Goal: Obtain resource: Download file/media

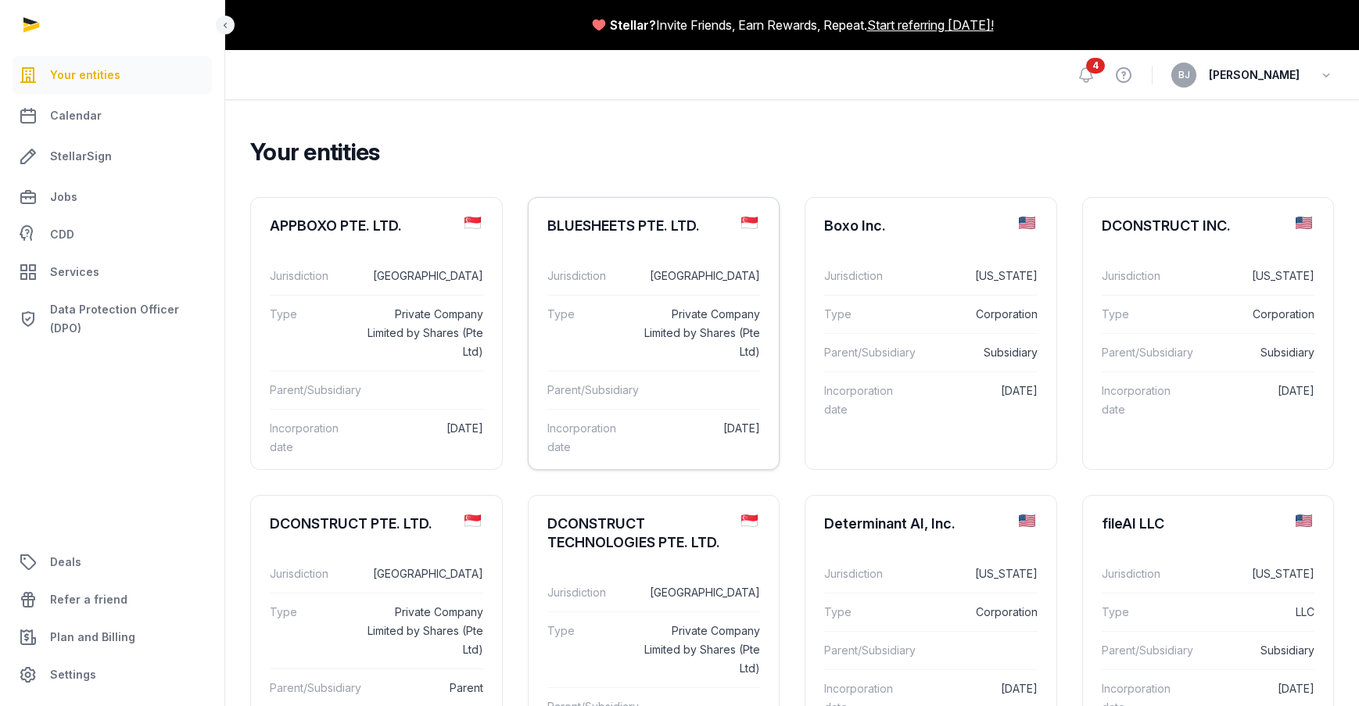
click at [665, 271] on dd "[GEOGRAPHIC_DATA]" at bounding box center [700, 276] width 120 height 19
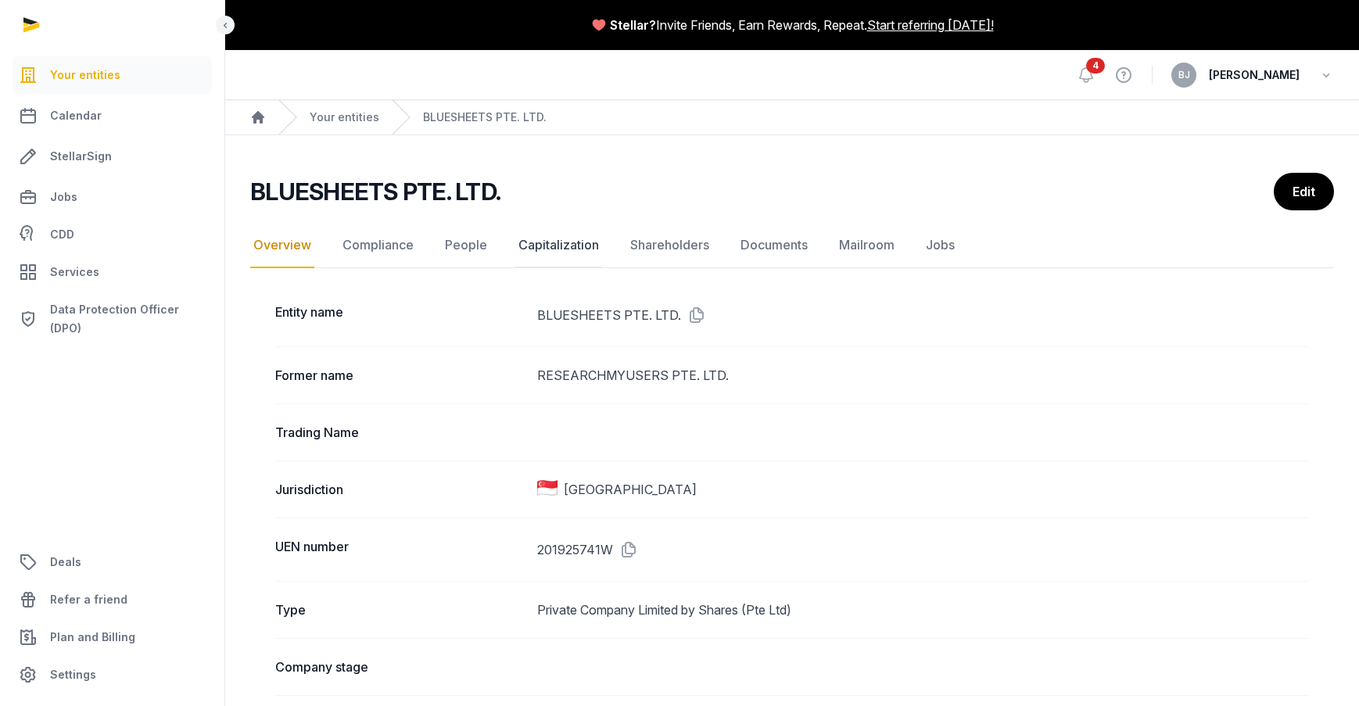
click at [558, 252] on link "Capitalization" at bounding box center [558, 245] width 87 height 45
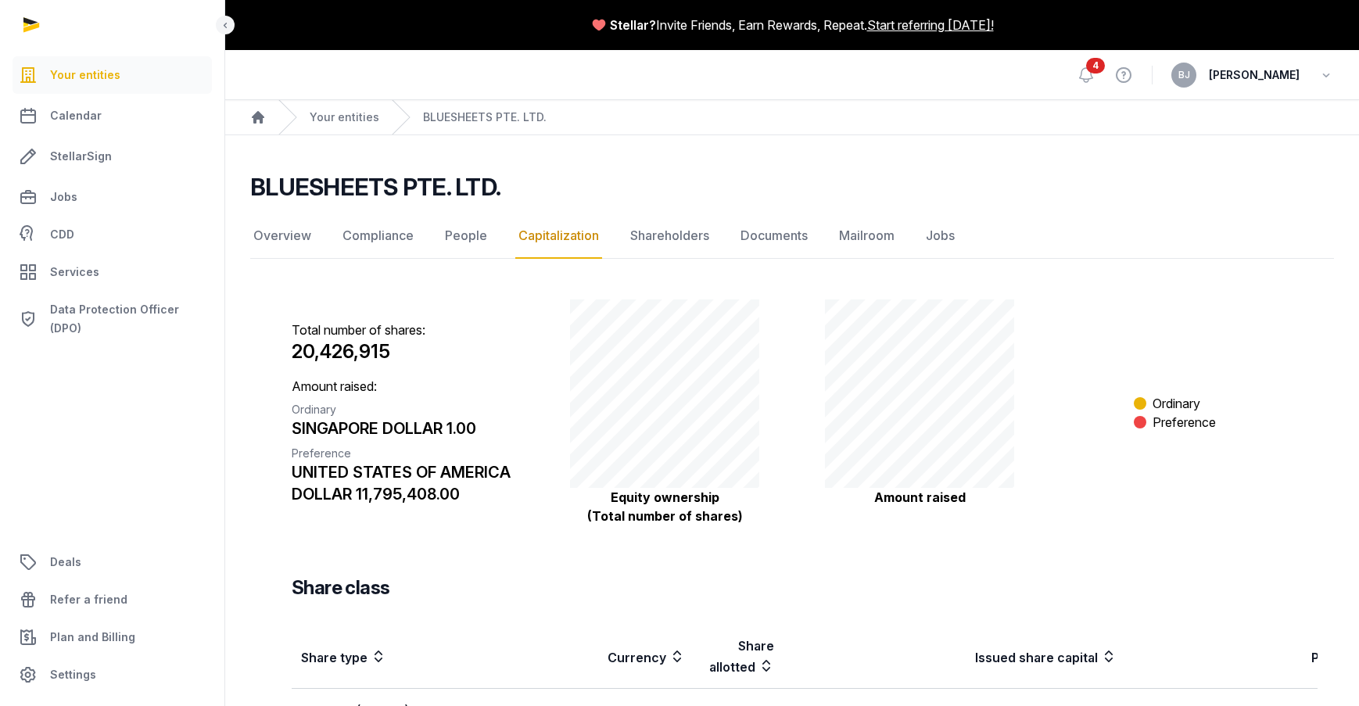
click at [728, 231] on nav "Overview Compliance People Capitalization Shareholders Documents Mailroom Jobs" at bounding box center [792, 235] width 1084 height 45
click at [762, 237] on link "Documents" at bounding box center [774, 235] width 74 height 45
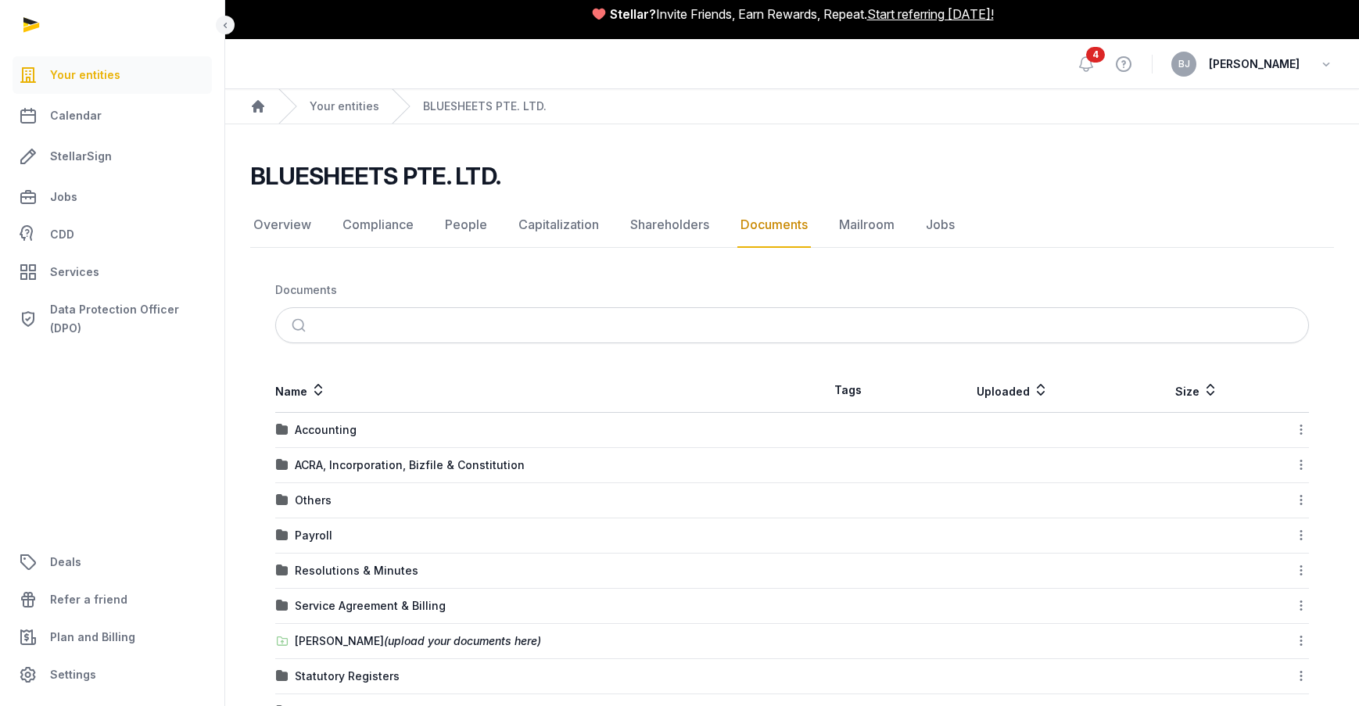
scroll to position [65, 0]
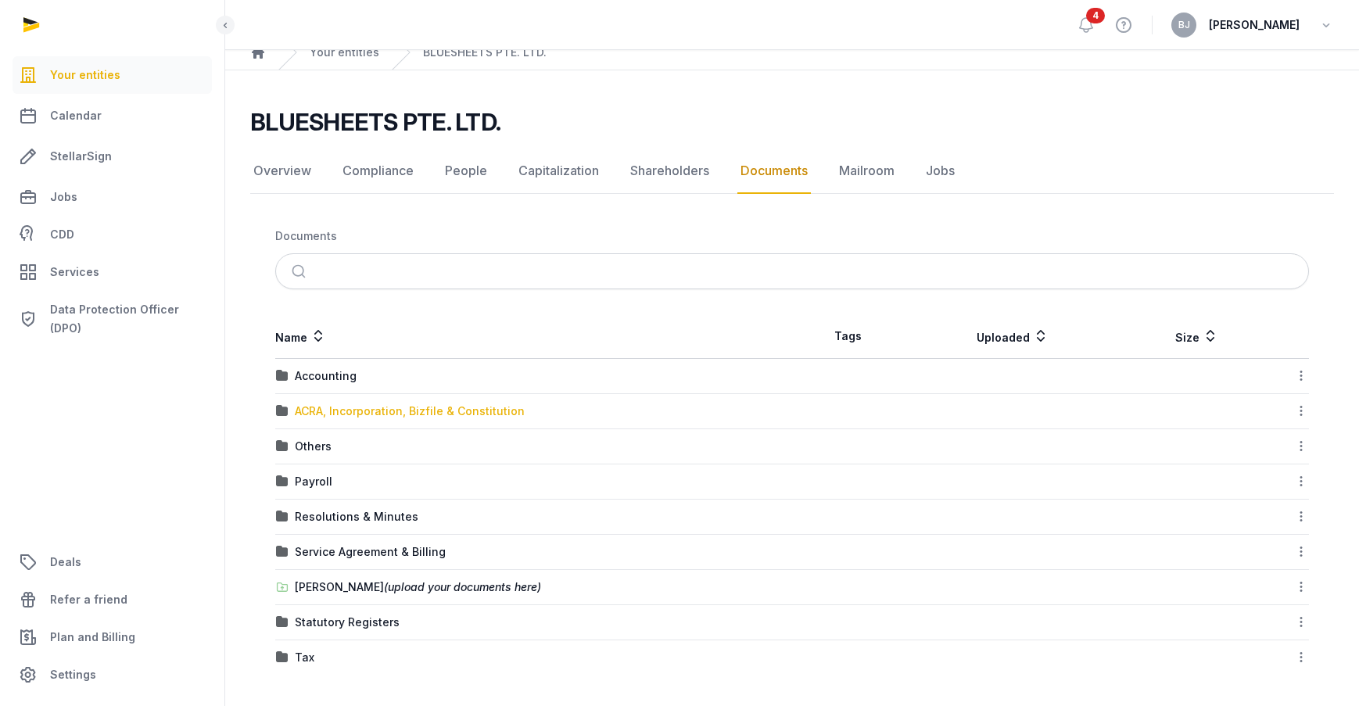
click at [332, 414] on div "ACRA, Incorporation, Bizfile & Constitution" at bounding box center [410, 412] width 230 height 16
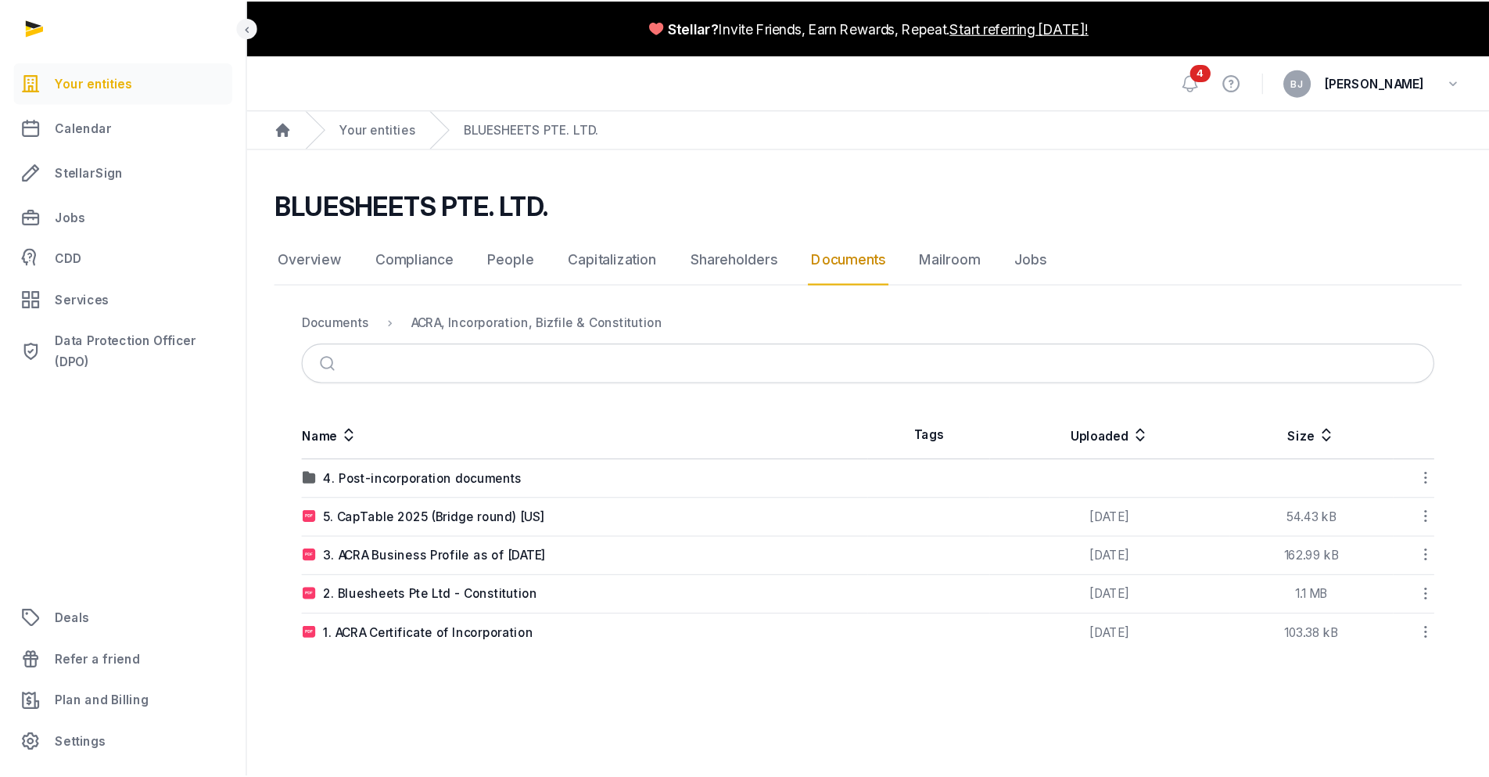
scroll to position [0, 0]
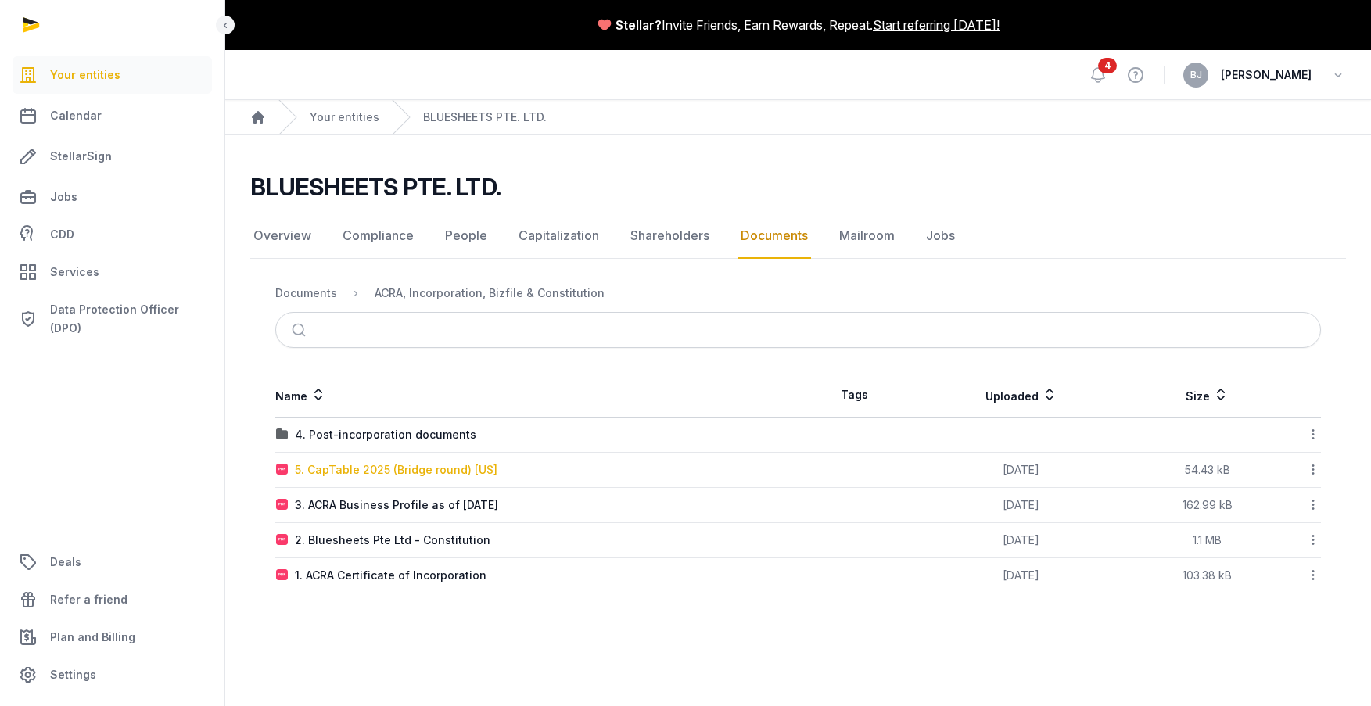
click at [398, 473] on div "5. CapTable 2025 (Bridge round) [US]" at bounding box center [396, 470] width 203 height 16
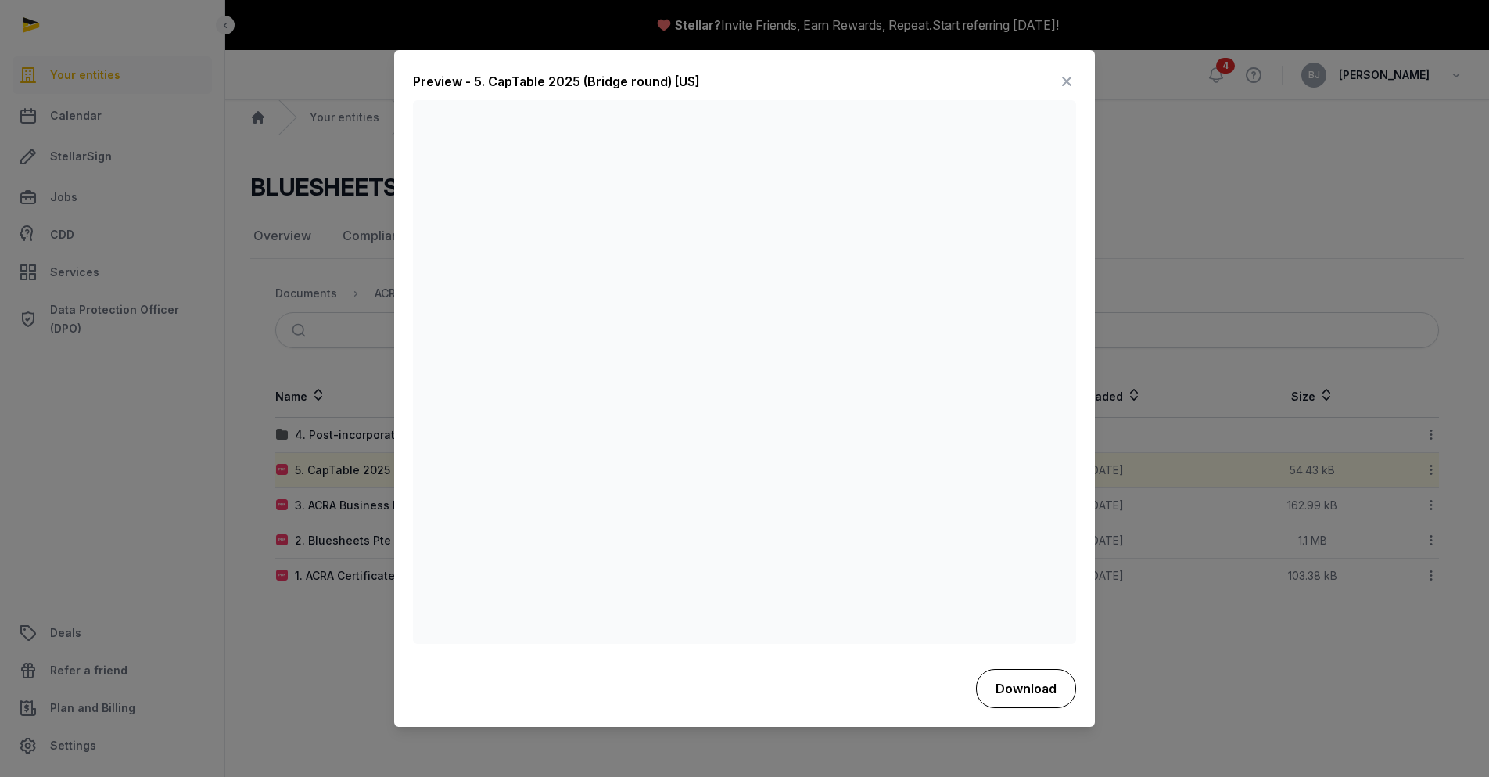
click at [1031, 698] on button "Download" at bounding box center [1026, 688] width 100 height 39
click at [1066, 78] on icon at bounding box center [1066, 82] width 19 height 25
